Goal: Navigation & Orientation: Find specific page/section

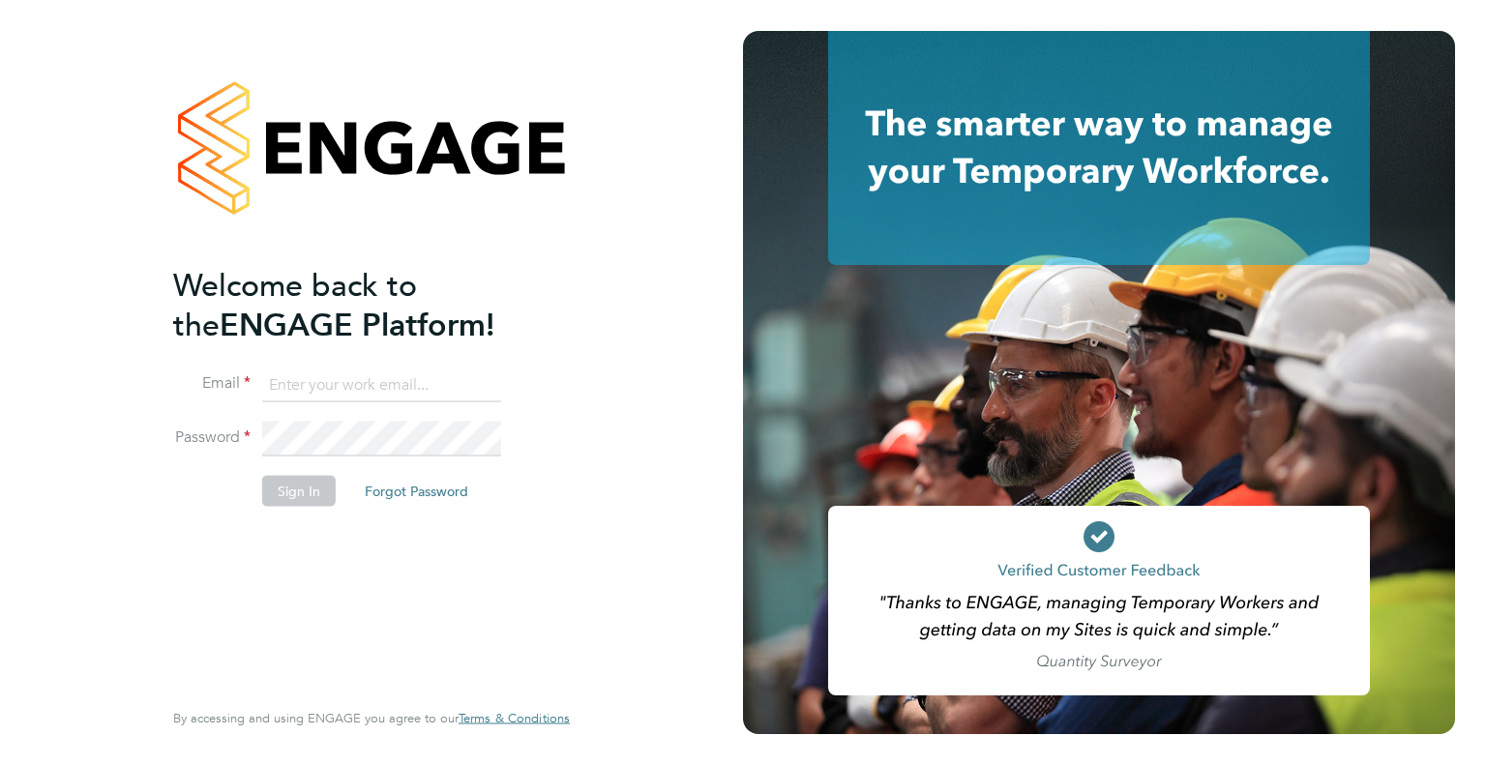
type input "[PERSON_NAME][EMAIL_ADDRESS][PERSON_NAME][DOMAIN_NAME]"
click at [285, 485] on button "Sign In" at bounding box center [299, 490] width 74 height 31
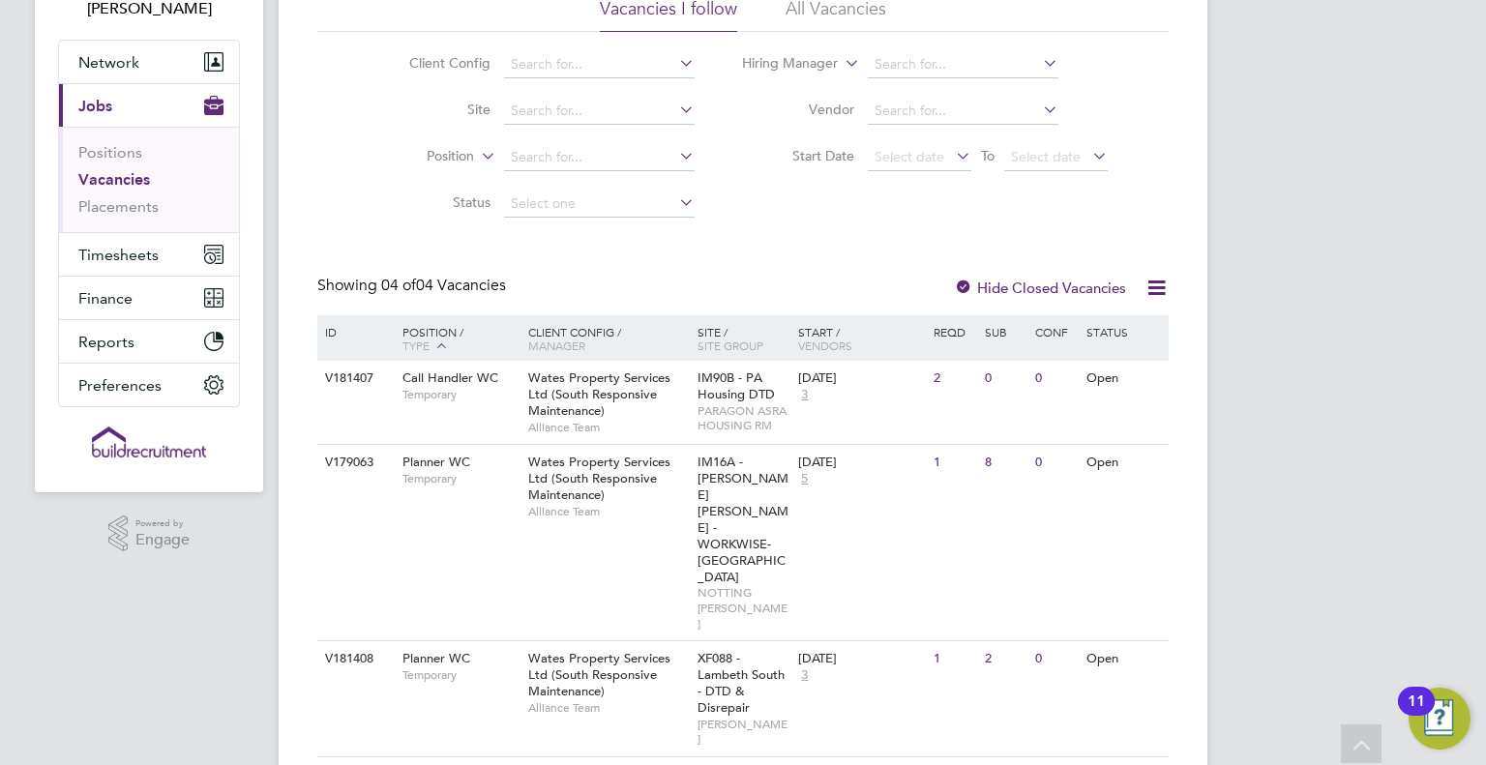
scroll to position [194, 0]
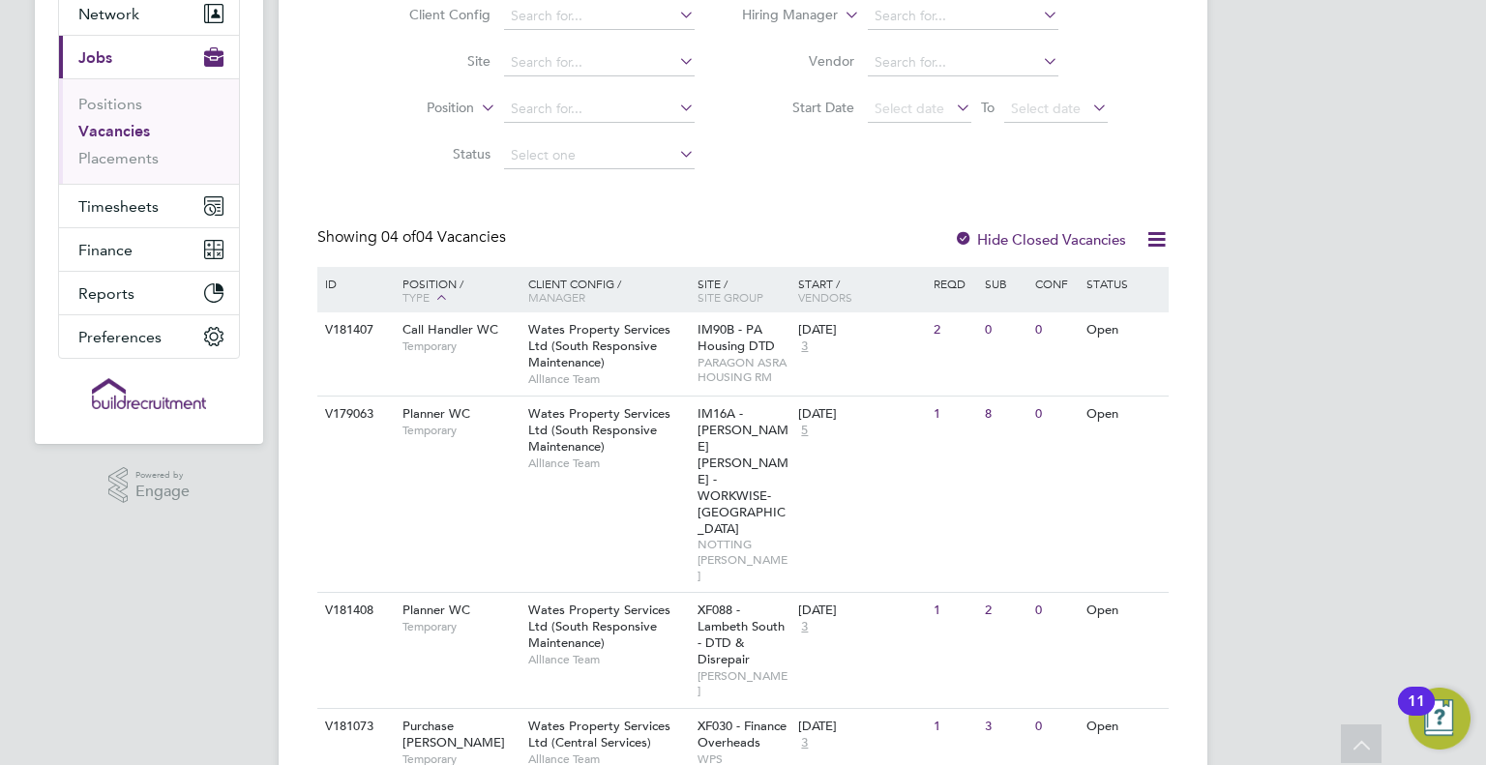
click at [112, 146] on li "Vacancies" at bounding box center [150, 135] width 145 height 27
click at [118, 154] on link "Placements" at bounding box center [118, 158] width 80 height 18
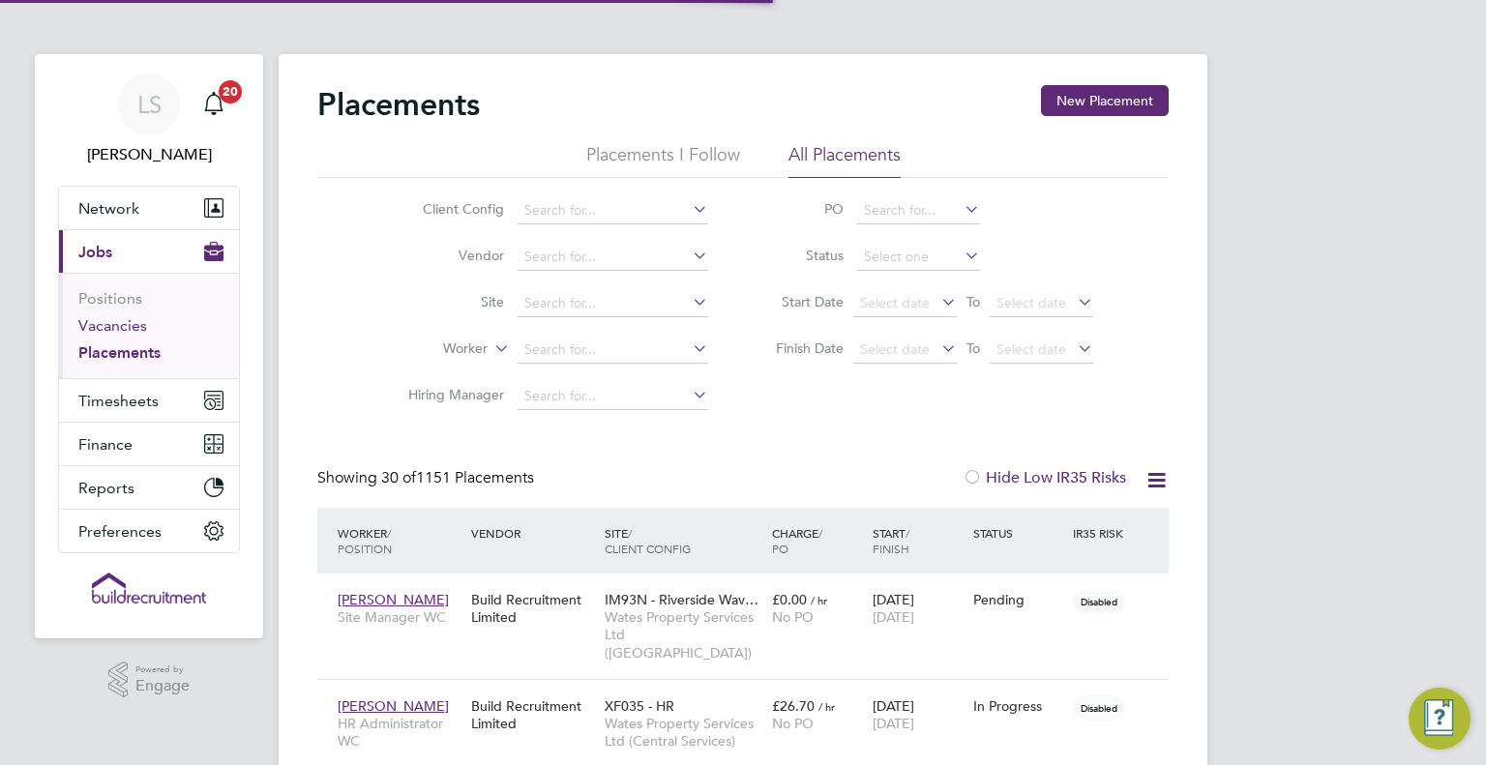
click at [133, 330] on link "Vacancies" at bounding box center [112, 325] width 69 height 18
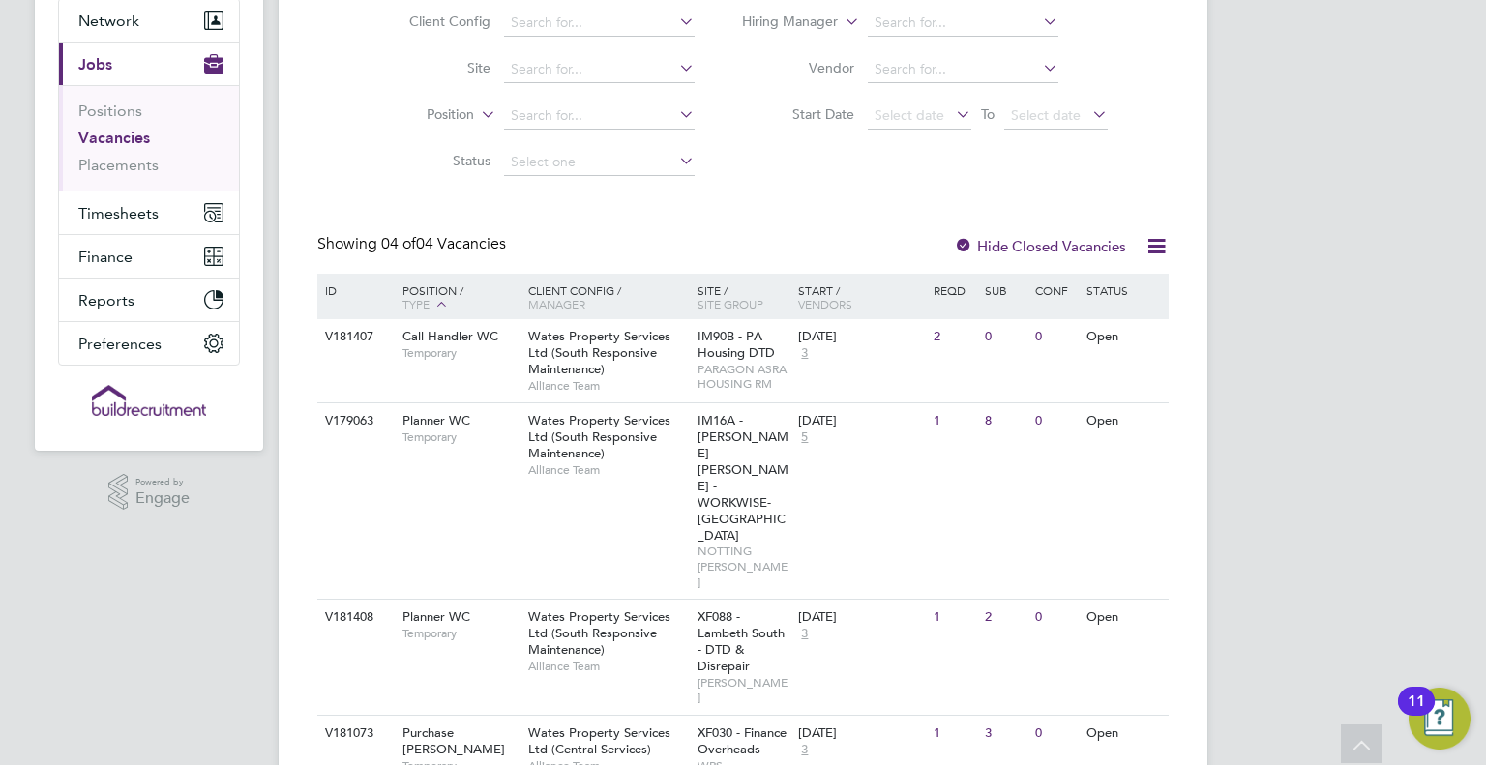
scroll to position [194, 0]
